Goal: Find specific page/section: Find specific page/section

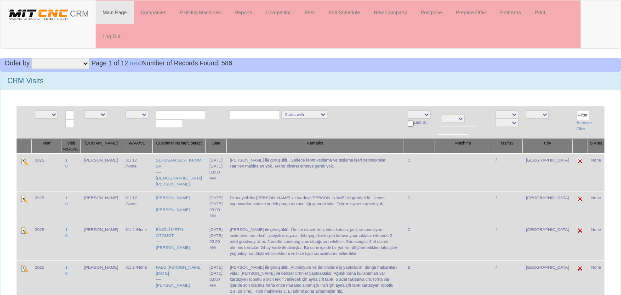
click at [183, 114] on input "text" at bounding box center [181, 114] width 50 height 9
click at [171, 115] on input "ce" at bounding box center [181, 114] width 50 height 9
type input "ceka"
click at [338, 85] on h3 "CRM Visits" at bounding box center [310, 81] width 606 height 8
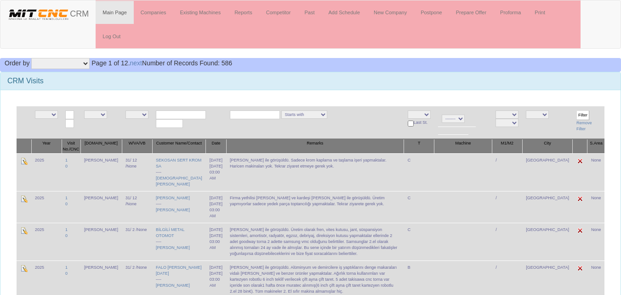
click at [133, 113] on select "NE E 0 1 2 4 5 6 7 8 9 10 11 12 13 14 15 17 18 19 20 22 23 24 25 26 27 28 29 30…" at bounding box center [136, 114] width 23 height 8
drag, startPoint x: 135, startPoint y: 96, endPoint x: 121, endPoint y: 102, distance: 15.2
click at [94, 116] on select "NE E admin fazıl ibrahim salih ogulcan hasan murat" at bounding box center [95, 114] width 23 height 8
select select "15"
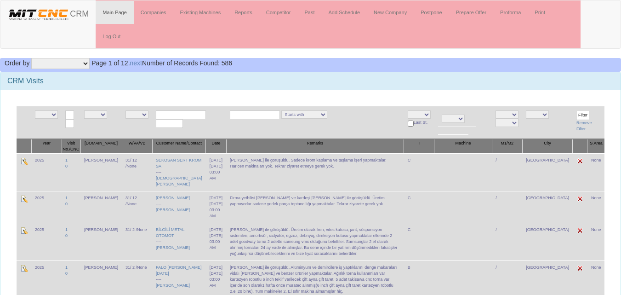
click at [87, 110] on select "NE E admin fazıl ibrahim salih ogulcan hasan murat" at bounding box center [95, 114] width 23 height 8
click at [549, 114] on select "NE E Zonguldak Yozgat Yalova Van Uşak Tunceli Trabzon Tokat Tekirdağ Sivas Şırn…" at bounding box center [537, 114] width 23 height 8
select select "1232"
click at [542, 110] on select "NE E Zonguldak Yozgat Yalova Van Uşak Tunceli Trabzon Tokat Tekirdağ Sivas Şırn…" at bounding box center [537, 114] width 23 height 8
click at [580, 114] on input "Filter" at bounding box center [582, 115] width 13 height 10
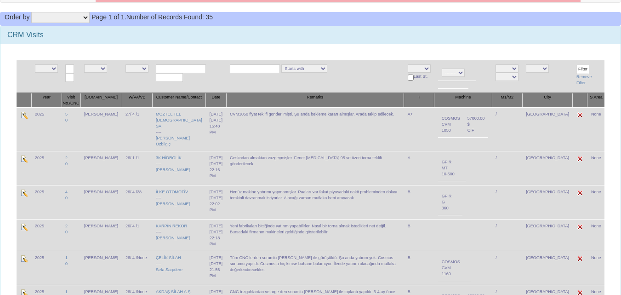
scroll to position [92, 0]
